Goal: Complete application form

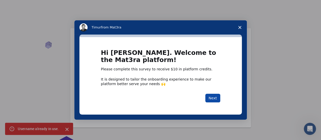
click at [210, 98] on button "Next" at bounding box center [212, 98] width 15 height 9
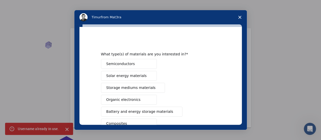
click at [210, 98] on div "Semiconductors Solar energy materials Storage mediums materials Organic electro…" at bounding box center [160, 129] width 119 height 141
drag, startPoint x: 210, startPoint y: 98, endPoint x: 189, endPoint y: 86, distance: 24.2
click at [189, 86] on div "Semiconductors Solar energy materials Storage mediums materials Organic electro…" at bounding box center [160, 129] width 119 height 141
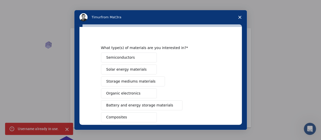
scroll to position [8, 0]
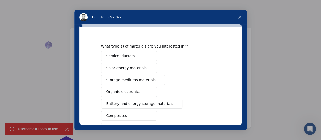
click at [140, 69] on button "Solar energy materials" at bounding box center [129, 68] width 56 height 10
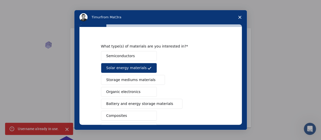
scroll to position [10, 0]
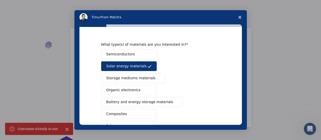
click at [132, 55] on button "Semiconductors" at bounding box center [129, 54] width 56 height 10
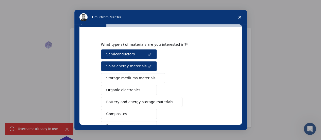
scroll to position [20, 0]
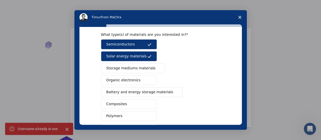
click at [126, 117] on button "Polymers" at bounding box center [129, 116] width 56 height 10
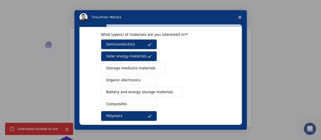
click at [126, 102] on button "Composites" at bounding box center [129, 104] width 56 height 10
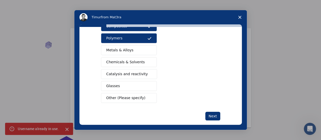
scroll to position [80, 0]
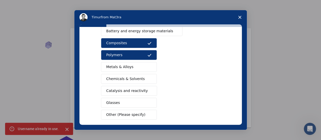
click at [214, 97] on div "Semiconductors Solar energy materials Storage mediums materials Organic electro…" at bounding box center [160, 48] width 119 height 141
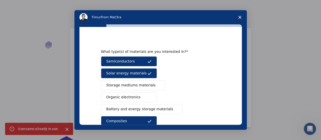
scroll to position [103, 0]
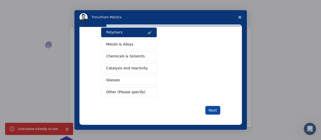
click at [211, 106] on button "Next" at bounding box center [212, 110] width 15 height 9
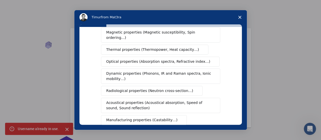
scroll to position [129, 0]
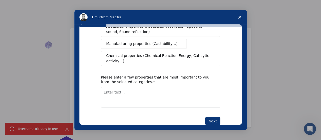
click at [111, 87] on textarea "Enter text..." at bounding box center [160, 97] width 119 height 21
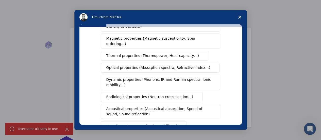
scroll to position [44, 0]
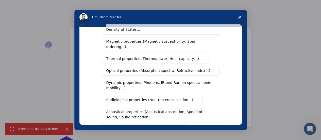
type textarea "Maxwell"
click at [129, 68] on span "Optical properties (Absorption spectra, Refractive index…)" at bounding box center [158, 70] width 104 height 5
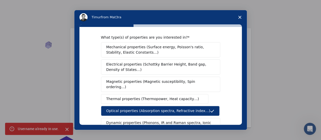
scroll to position [2, 0]
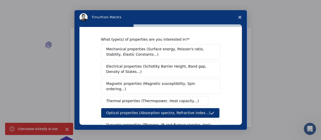
click at [131, 111] on button "Optical properties (Absorption spectra, Refractive index…)" at bounding box center [160, 113] width 119 height 10
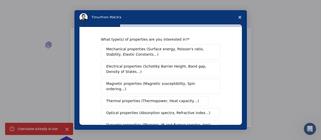
scroll to position [0, 0]
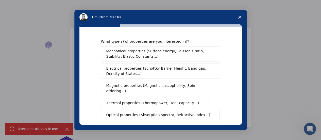
click at [131, 55] on span "Mechanical properties (Surface energy, Poisson's ratio, Stability, Elastic Cons…" at bounding box center [159, 53] width 106 height 11
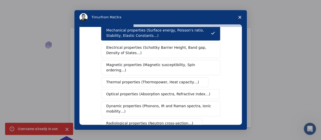
scroll to position [23, 0]
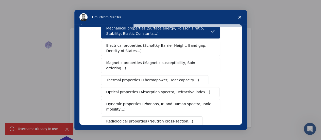
click at [126, 52] on span "Electrical properties (Schottky Barrier Height, Band gap, Density of States…)" at bounding box center [159, 48] width 106 height 11
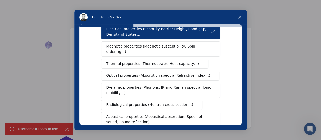
scroll to position [40, 0]
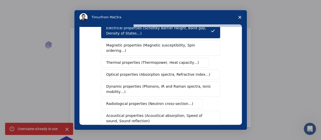
click at [126, 46] on span "Magnetic properties (Magnetic susceptibility, Spin ordering…)" at bounding box center [158, 48] width 105 height 11
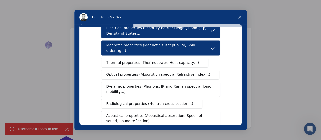
click at [126, 46] on span "Magnetic properties (Magnetic susceptibility, Spin ordering…)" at bounding box center [158, 48] width 105 height 11
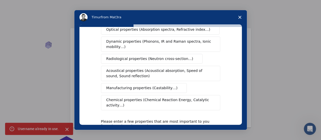
scroll to position [129, 0]
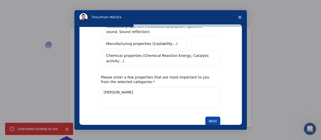
click at [210, 116] on button "Next" at bounding box center [212, 120] width 15 height 9
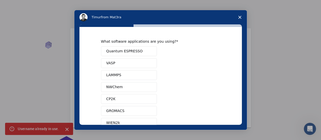
scroll to position [67, 0]
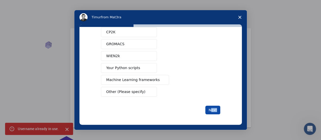
drag, startPoint x: 215, startPoint y: 113, endPoint x: 210, endPoint y: 104, distance: 10.6
click at [210, 104] on div "What software applications are you using? Quantum ESPRESSO VASP LAMMPS NWChem C…" at bounding box center [160, 76] width 162 height 98
click at [210, 106] on button "Next" at bounding box center [212, 110] width 15 height 9
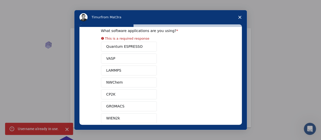
scroll to position [12, 0]
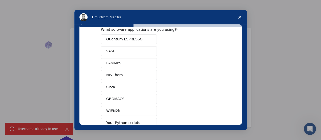
click at [124, 59] on div "Quantum ESPRESSO VASP LAMMPS NWChem CP2K GROMACS WIEN2k Your Python scripts Mac…" at bounding box center [160, 92] width 119 height 117
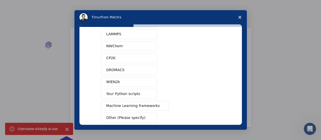
scroll to position [67, 0]
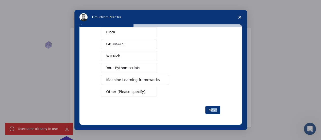
click at [136, 89] on span "Other (Please specify)" at bounding box center [125, 91] width 39 height 5
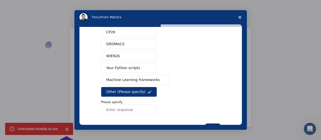
click at [137, 107] on input "Enter response" at bounding box center [129, 109] width 56 height 10
type input "Design Expert"
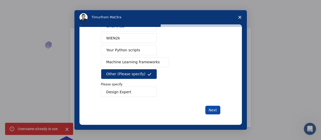
click at [212, 111] on button "Next" at bounding box center [212, 110] width 15 height 9
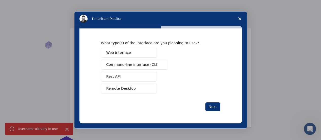
click at [126, 86] on span "Remote Desktop" at bounding box center [120, 88] width 29 height 5
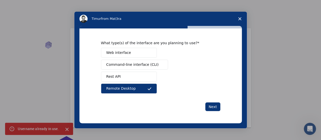
click at [123, 51] on span "Web interface" at bounding box center [118, 52] width 25 height 5
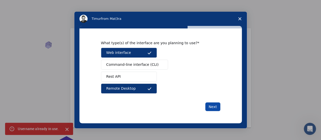
click at [213, 103] on button "Next" at bounding box center [212, 106] width 15 height 9
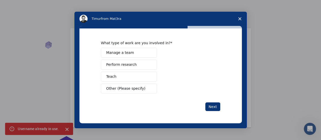
click at [123, 74] on button "Teach" at bounding box center [129, 77] width 56 height 10
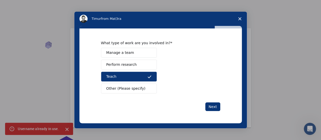
click at [127, 48] on button "Manage a team" at bounding box center [129, 53] width 56 height 10
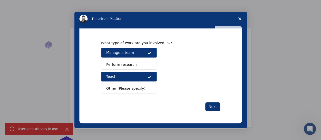
click at [130, 67] on button "Perform research" at bounding box center [129, 65] width 56 height 10
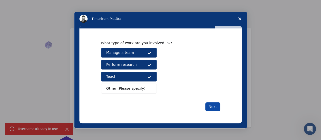
click at [209, 107] on button "Next" at bounding box center [212, 106] width 15 height 9
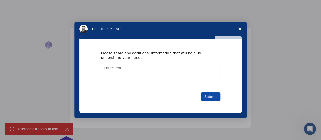
click at [215, 98] on button "Submit" at bounding box center [210, 96] width 19 height 9
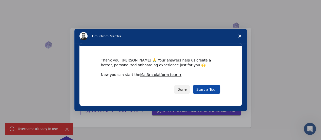
click at [200, 87] on link "Start a Tour" at bounding box center [206, 89] width 27 height 9
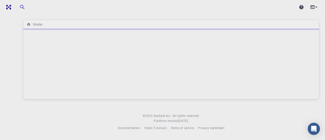
click at [22, 5] on icon "button" at bounding box center [22, 7] width 6 height 6
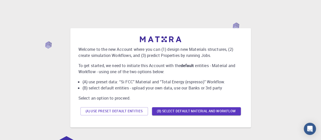
click at [195, 136] on div "Welcome to the new Account where you can (1) design new Materials structures, (…" at bounding box center [160, 77] width 309 height 127
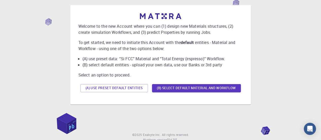
scroll to position [41, 0]
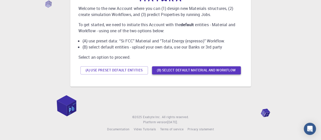
click at [199, 69] on button "(B) Select default material and workflow" at bounding box center [196, 70] width 89 height 8
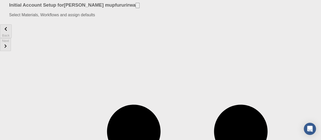
scroll to position [9, 0]
type input "e"
type input "electro active polymers"
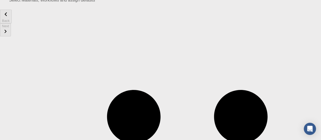
scroll to position [22, 0]
